Goal: Information Seeking & Learning: Find specific fact

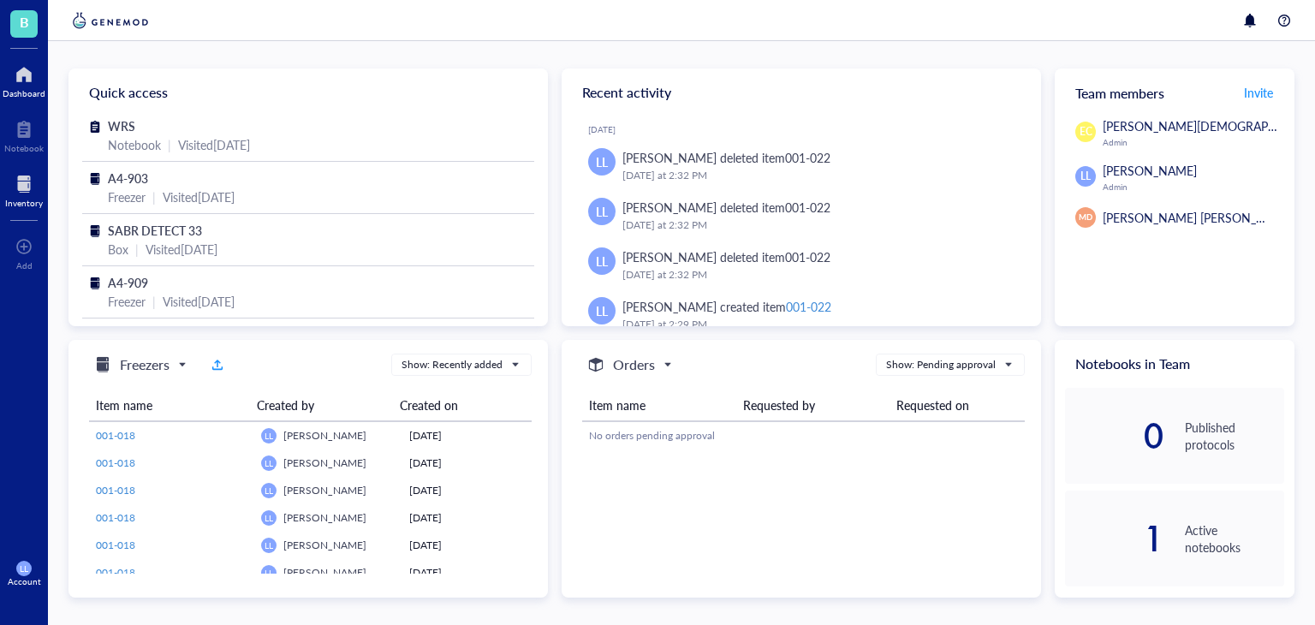
click at [27, 188] on div at bounding box center [24, 183] width 38 height 27
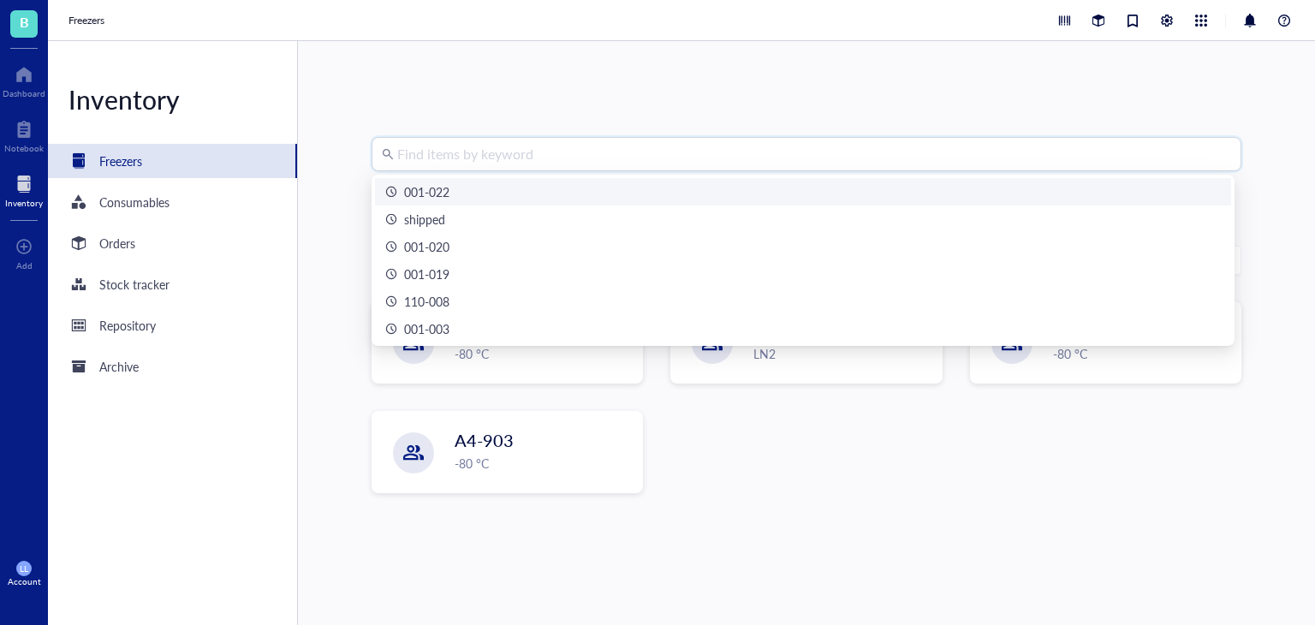
click at [564, 145] on input "search" at bounding box center [814, 154] width 834 height 33
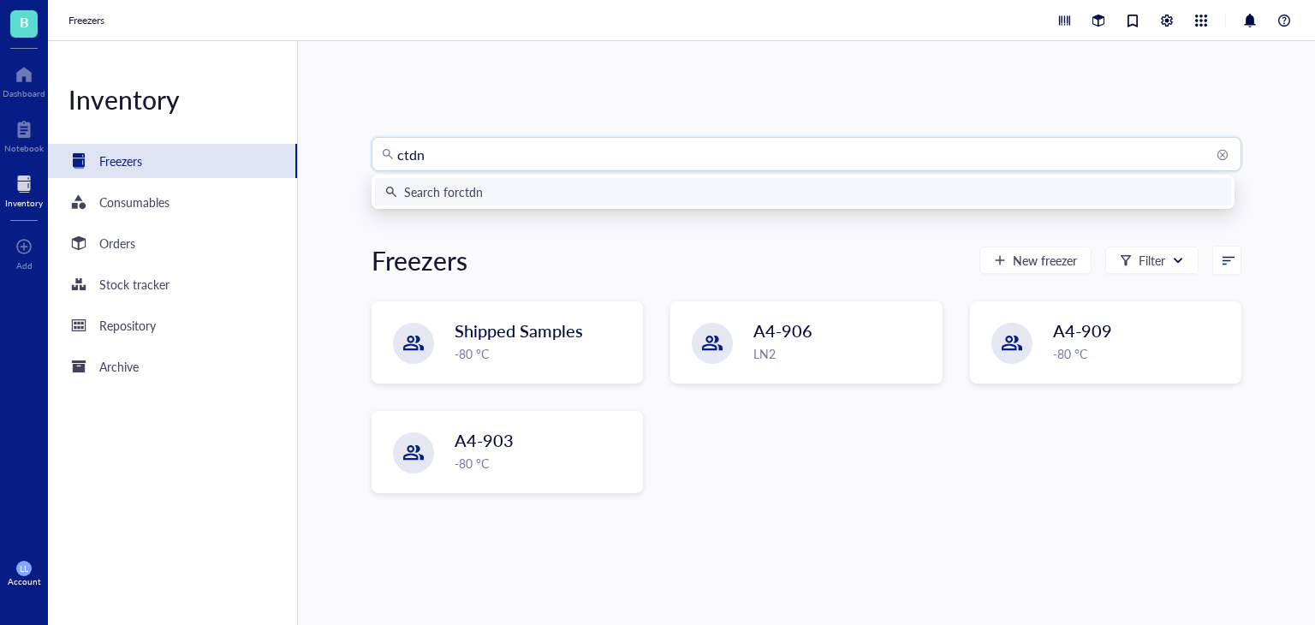
type input "ctdna"
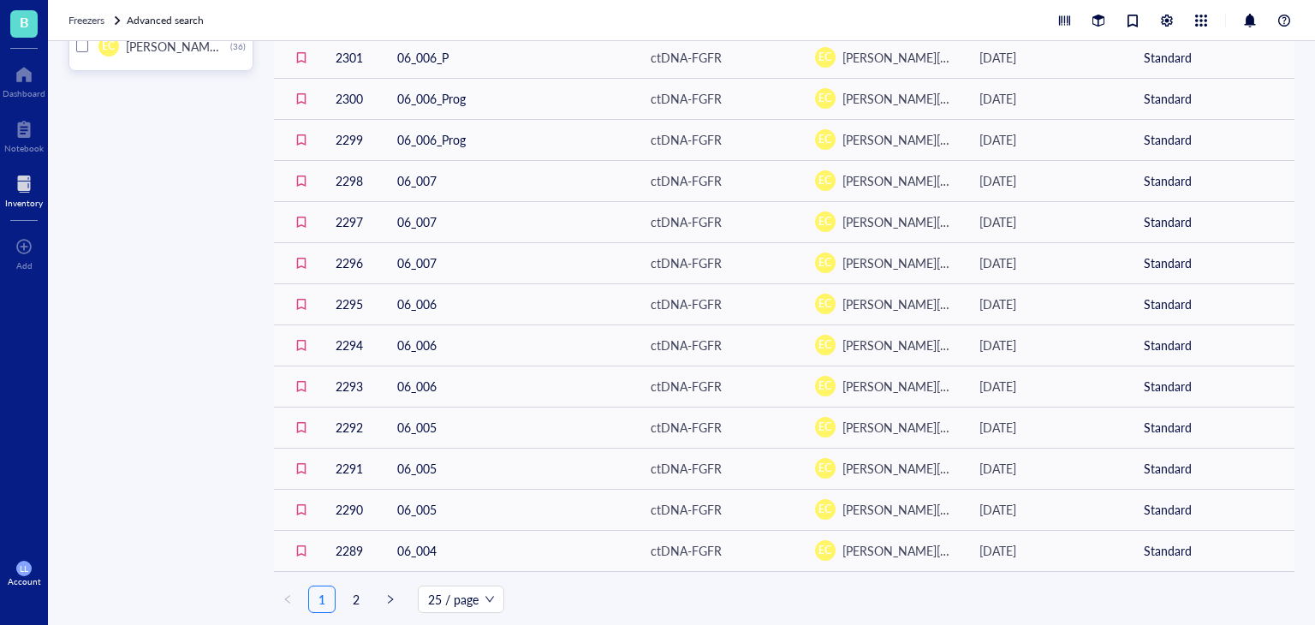
scroll to position [617, 0]
click at [353, 595] on link "2" at bounding box center [356, 598] width 26 height 26
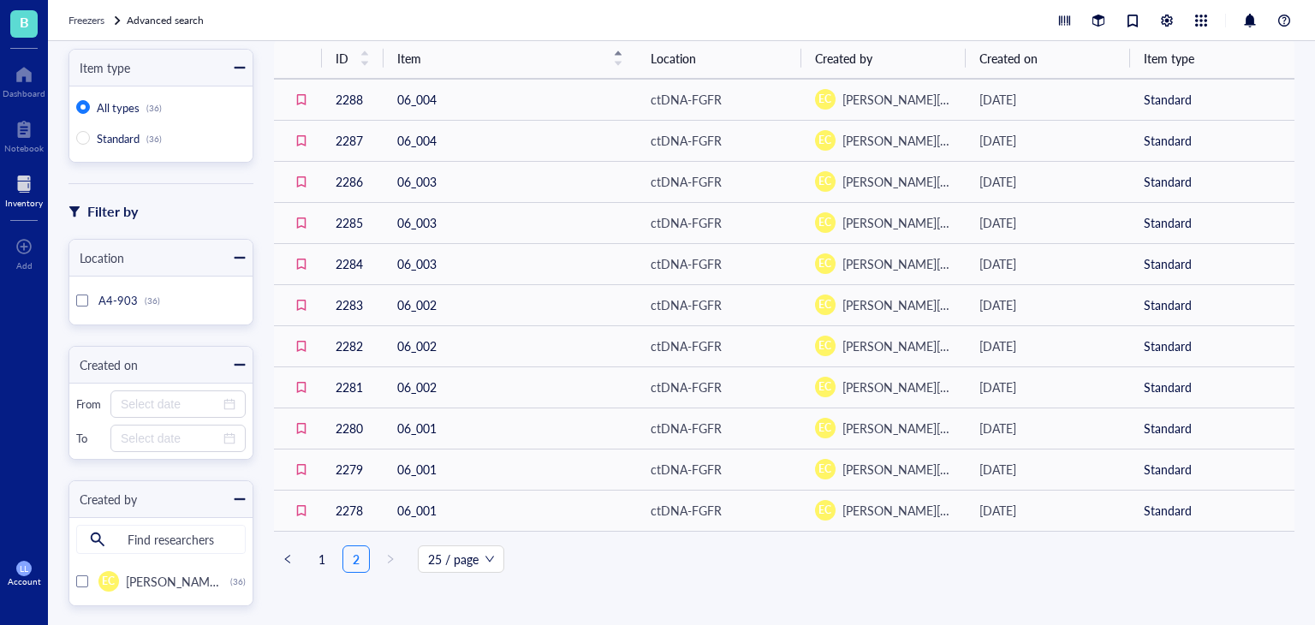
scroll to position [106, 0]
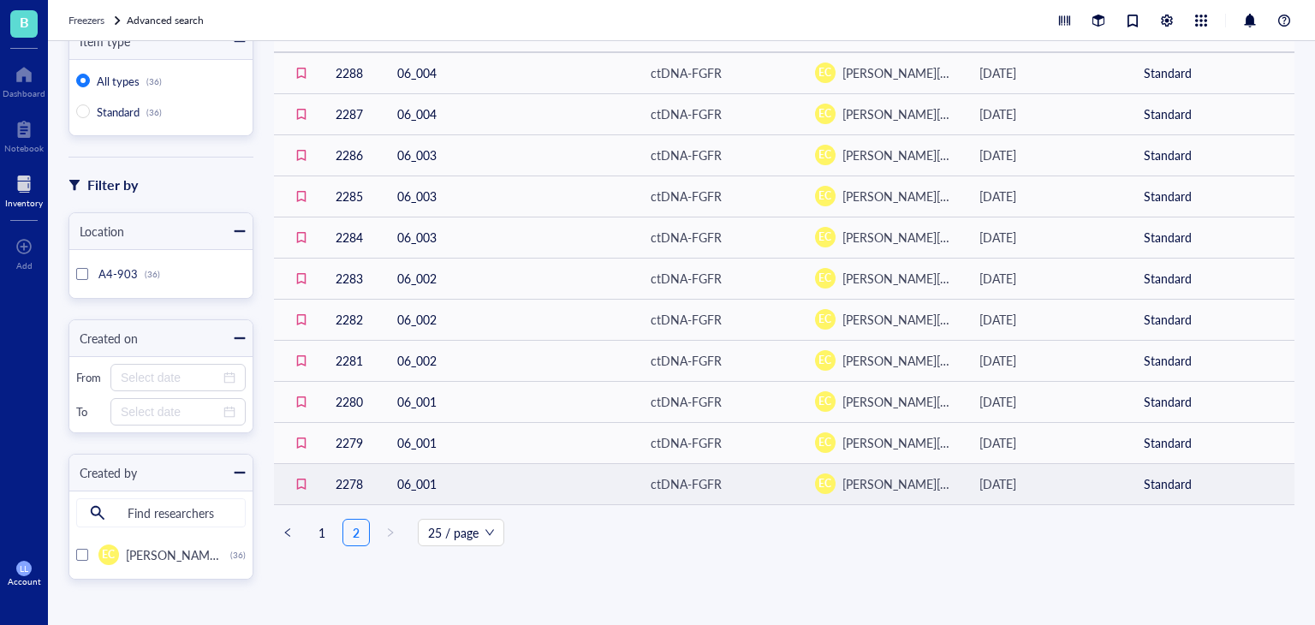
click at [397, 481] on td "06_001" at bounding box center [511, 483] width 254 height 41
